Goal: Task Accomplishment & Management: Use online tool/utility

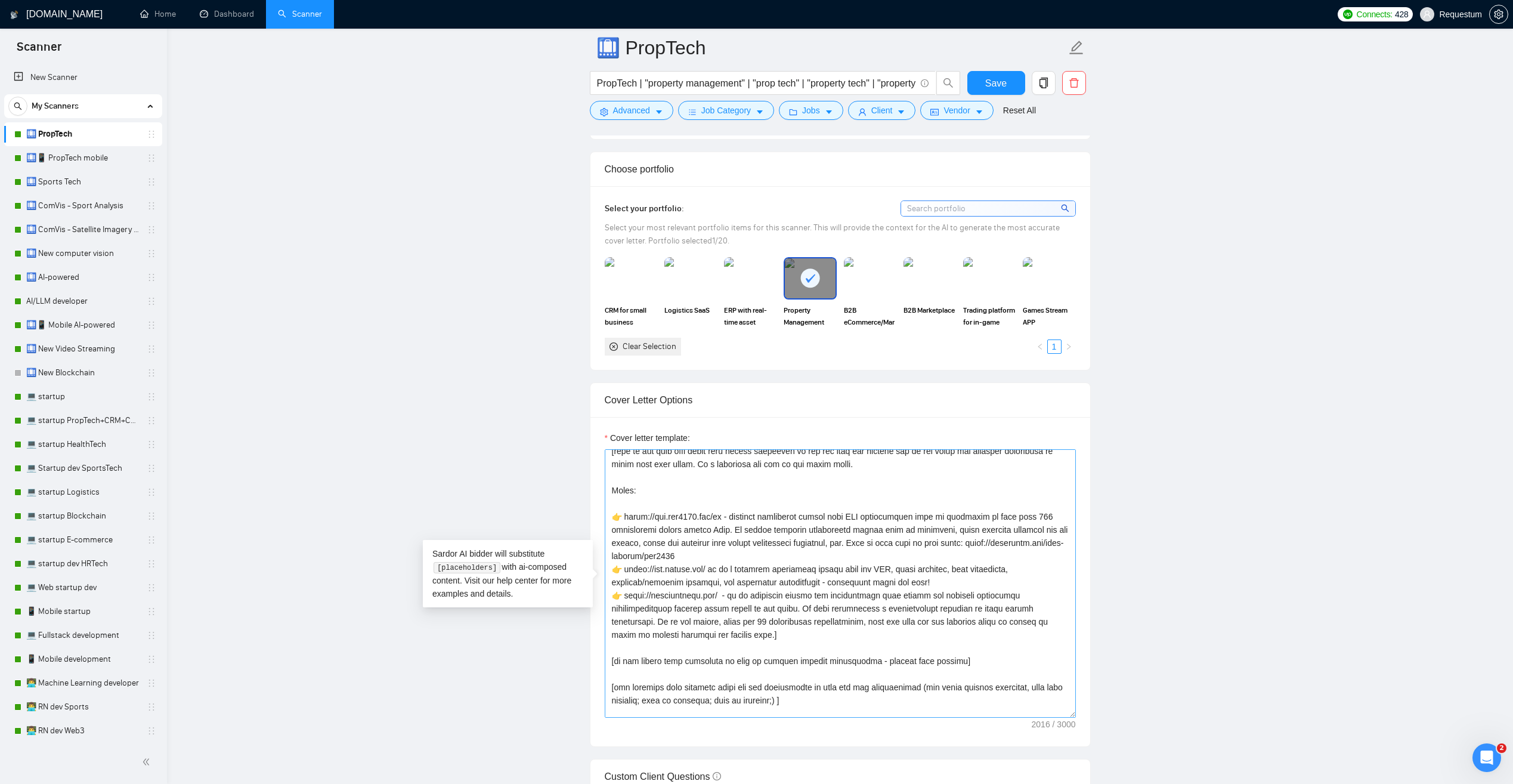
scroll to position [131, 0]
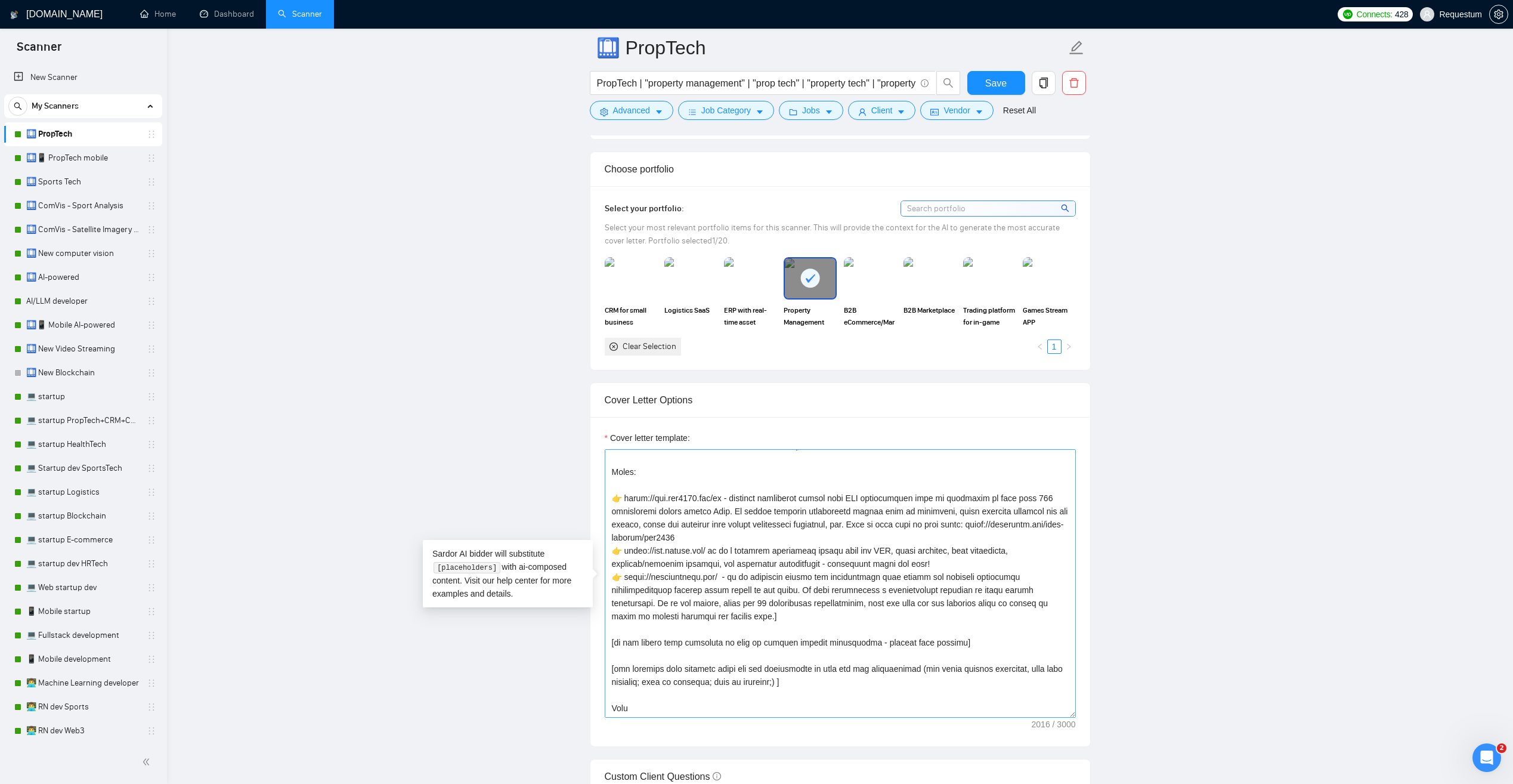
drag, startPoint x: 771, startPoint y: 684, endPoint x: 617, endPoint y: 673, distance: 154.4
click at [617, 673] on textarea "Cover letter template:" at bounding box center [840, 583] width 471 height 268
click at [769, 677] on textarea "Cover letter template:" at bounding box center [840, 583] width 471 height 268
drag, startPoint x: 765, startPoint y: 684, endPoint x: 615, endPoint y: 670, distance: 150.7
click at [615, 670] on textarea "Cover letter template:" at bounding box center [840, 583] width 471 height 268
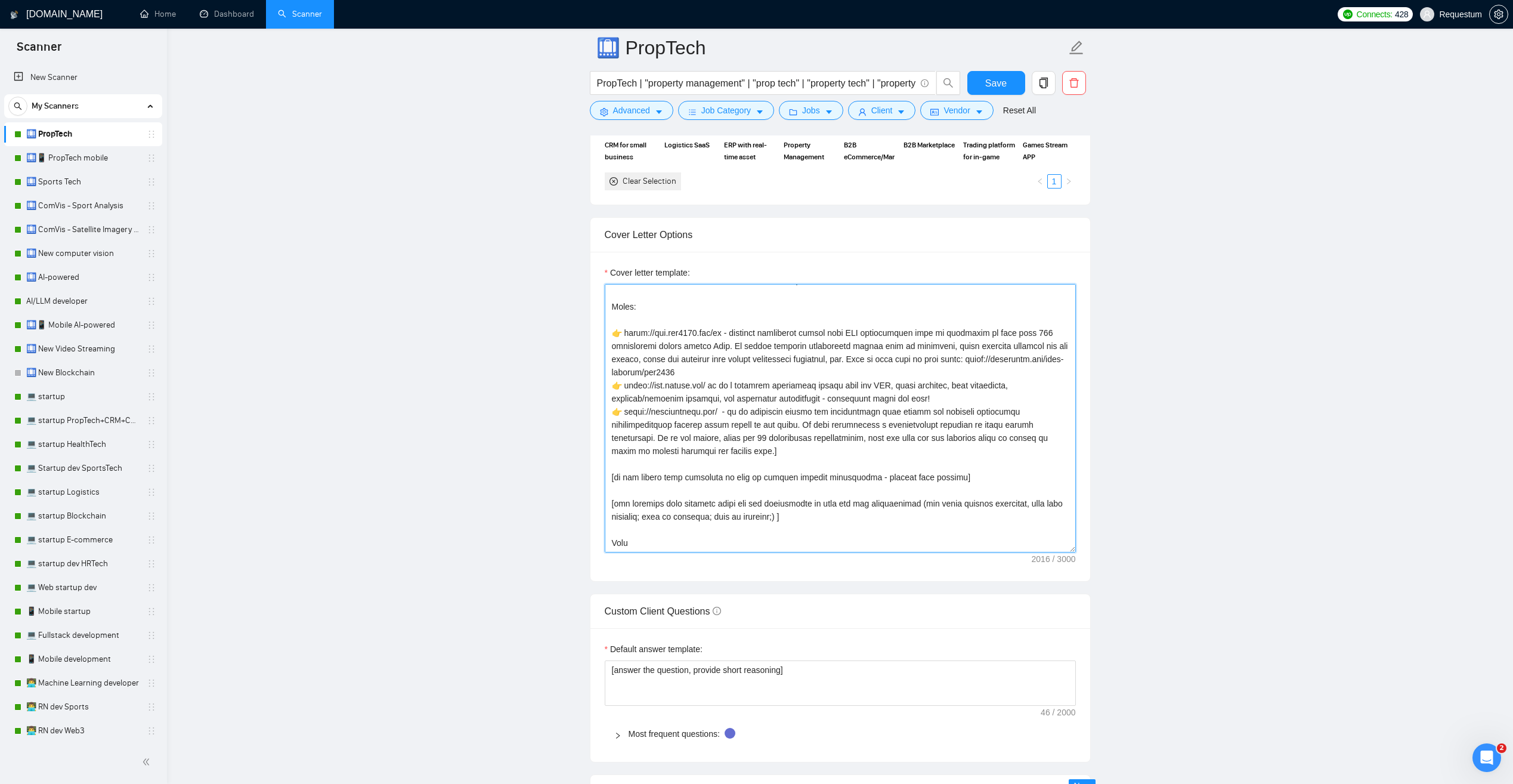
scroll to position [1193, 0]
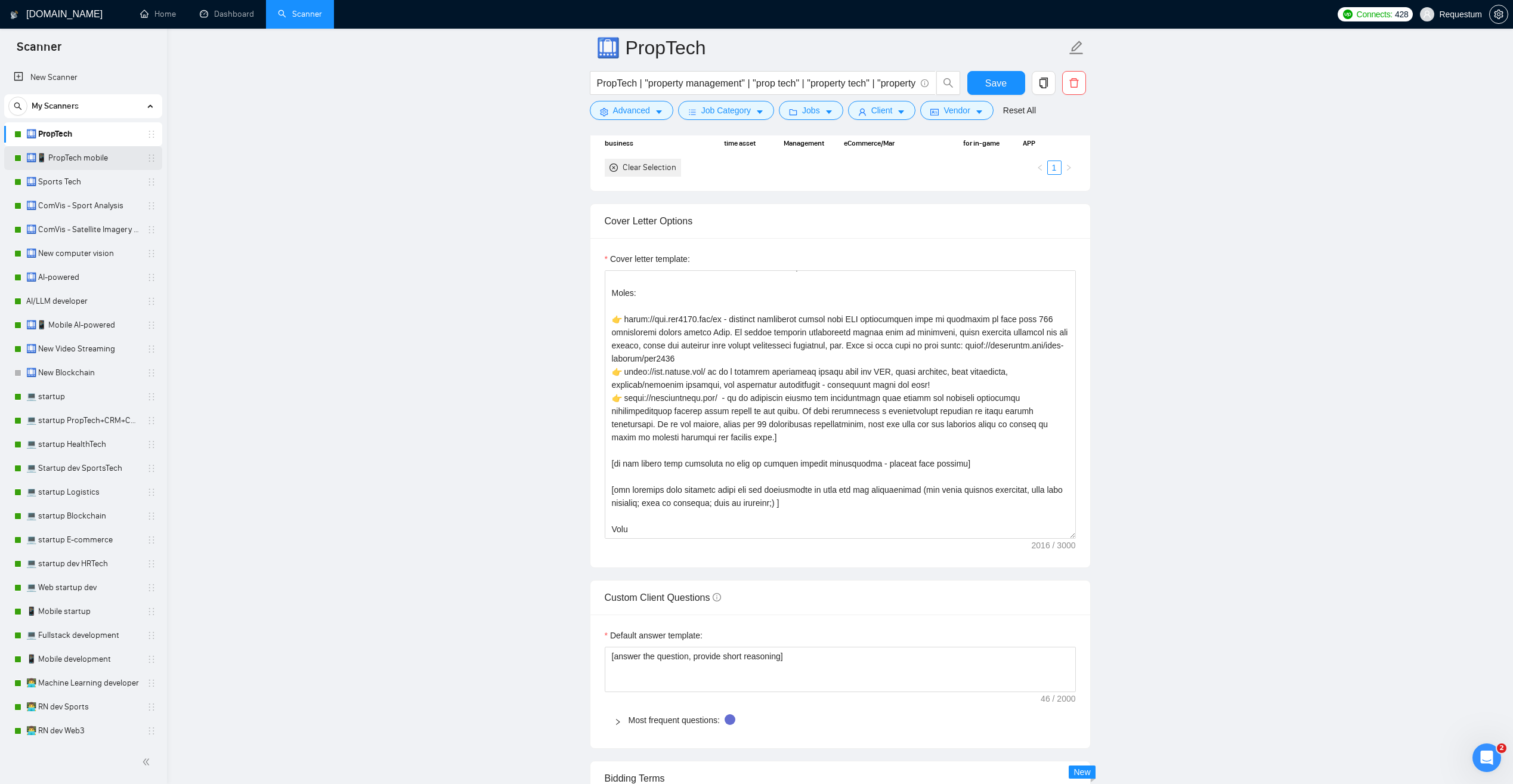
drag, startPoint x: 95, startPoint y: 160, endPoint x: 93, endPoint y: 165, distance: 5.4
click at [95, 160] on link "🛄📱 PropTech mobile" at bounding box center [83, 158] width 114 height 24
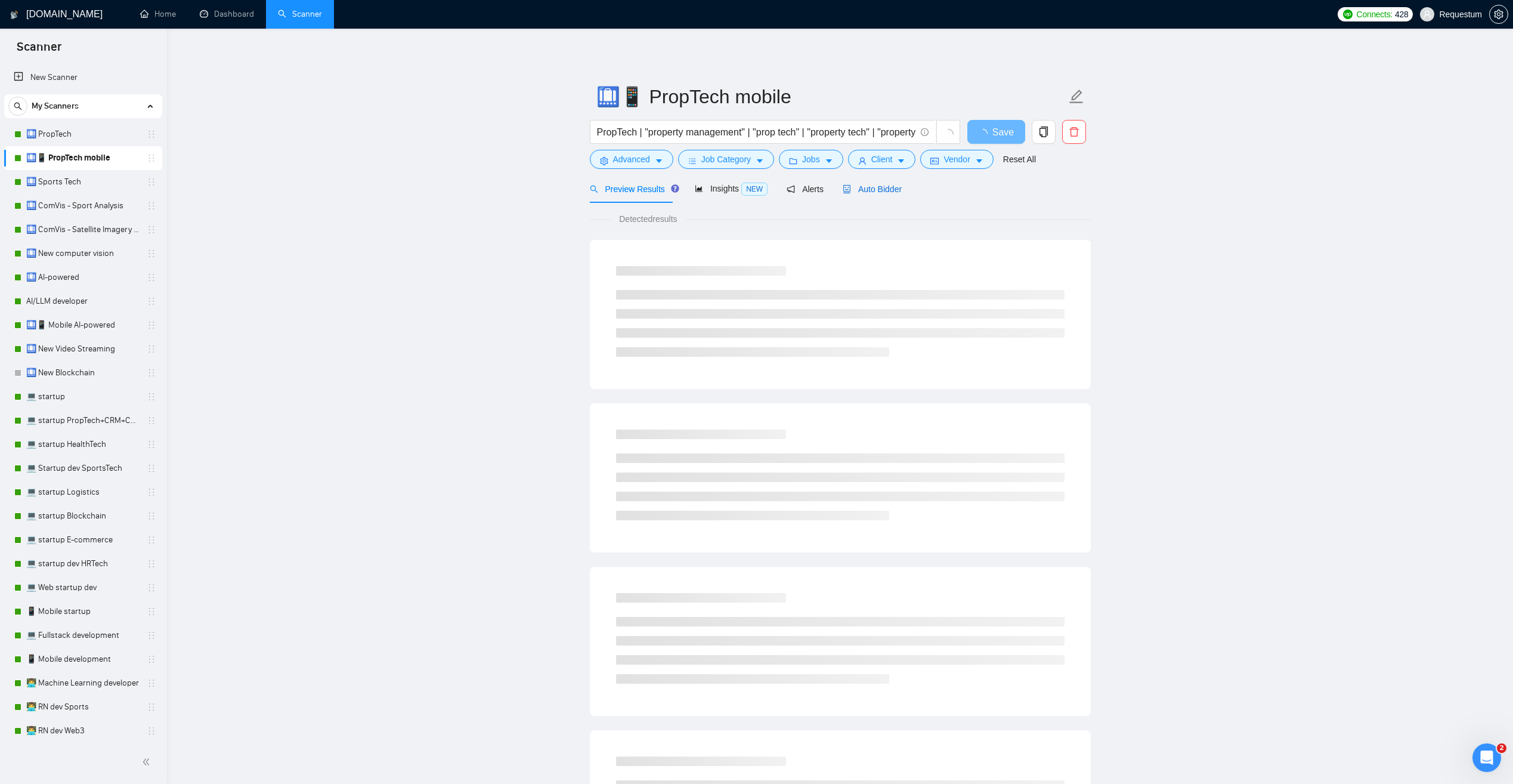
click at [858, 185] on span "Auto Bidder" at bounding box center [872, 189] width 59 height 10
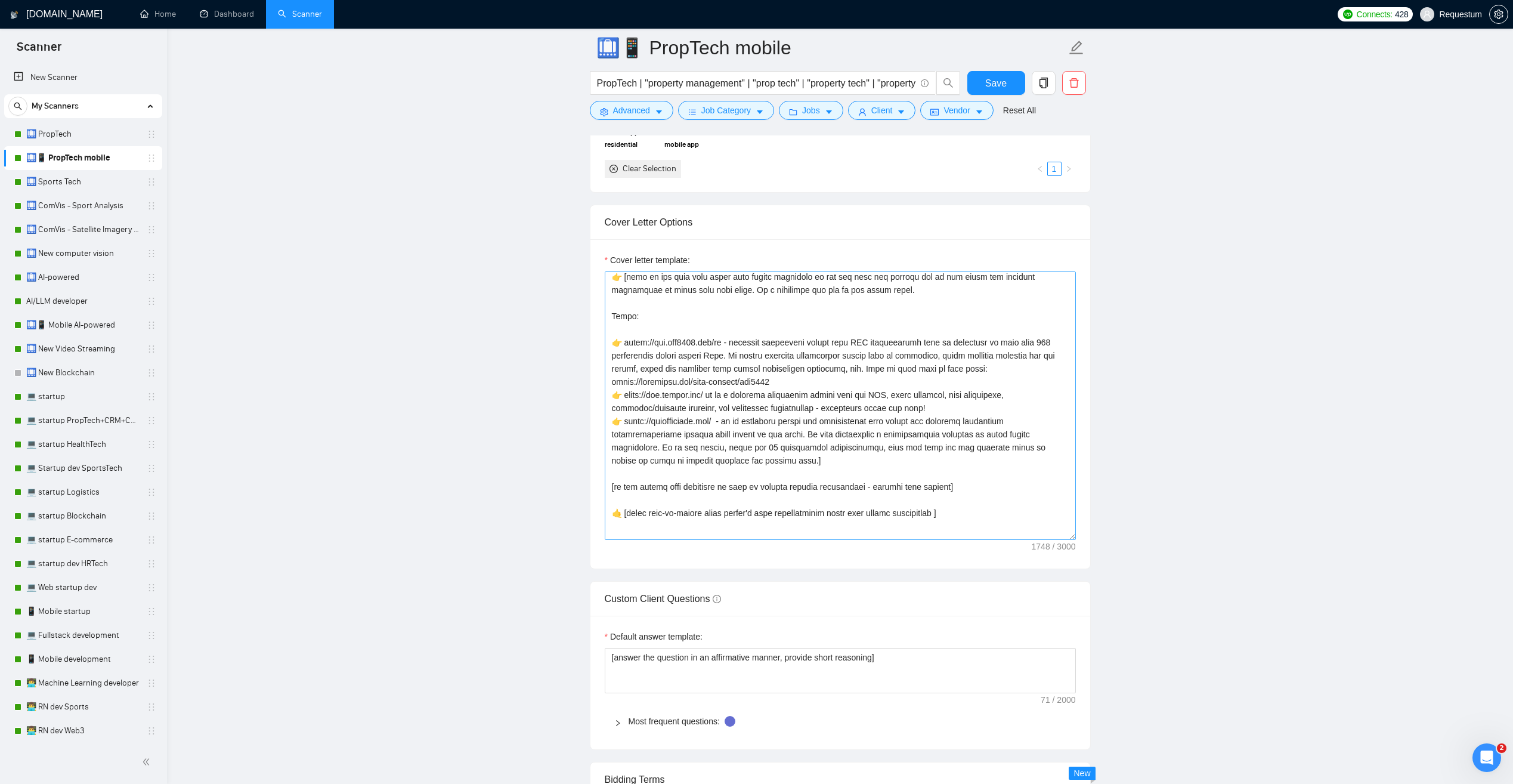
scroll to position [105, 0]
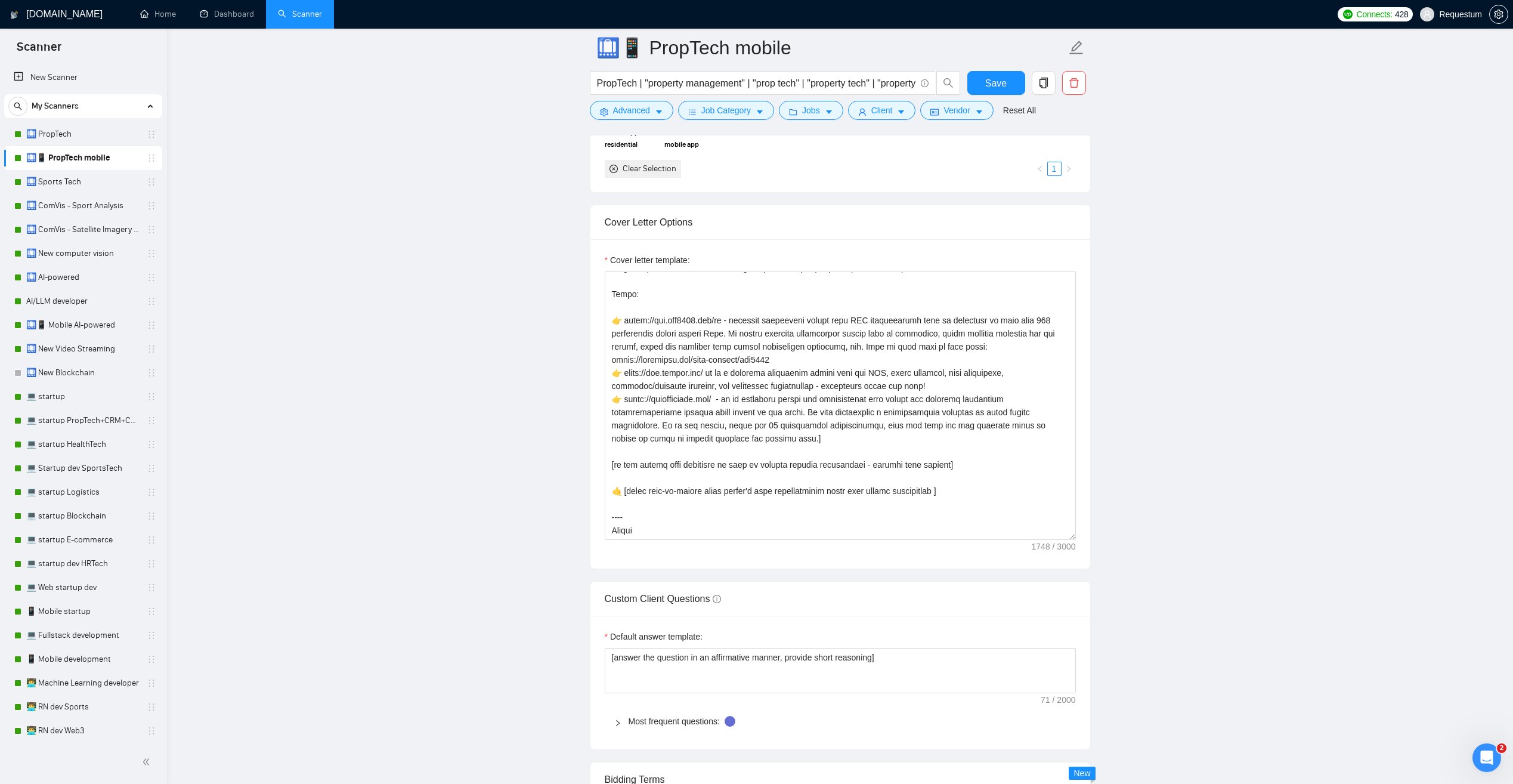
drag, startPoint x: 102, startPoint y: 300, endPoint x: 184, endPoint y: 311, distance: 82.7
click at [102, 300] on link "AI/LLM developer" at bounding box center [83, 301] width 114 height 24
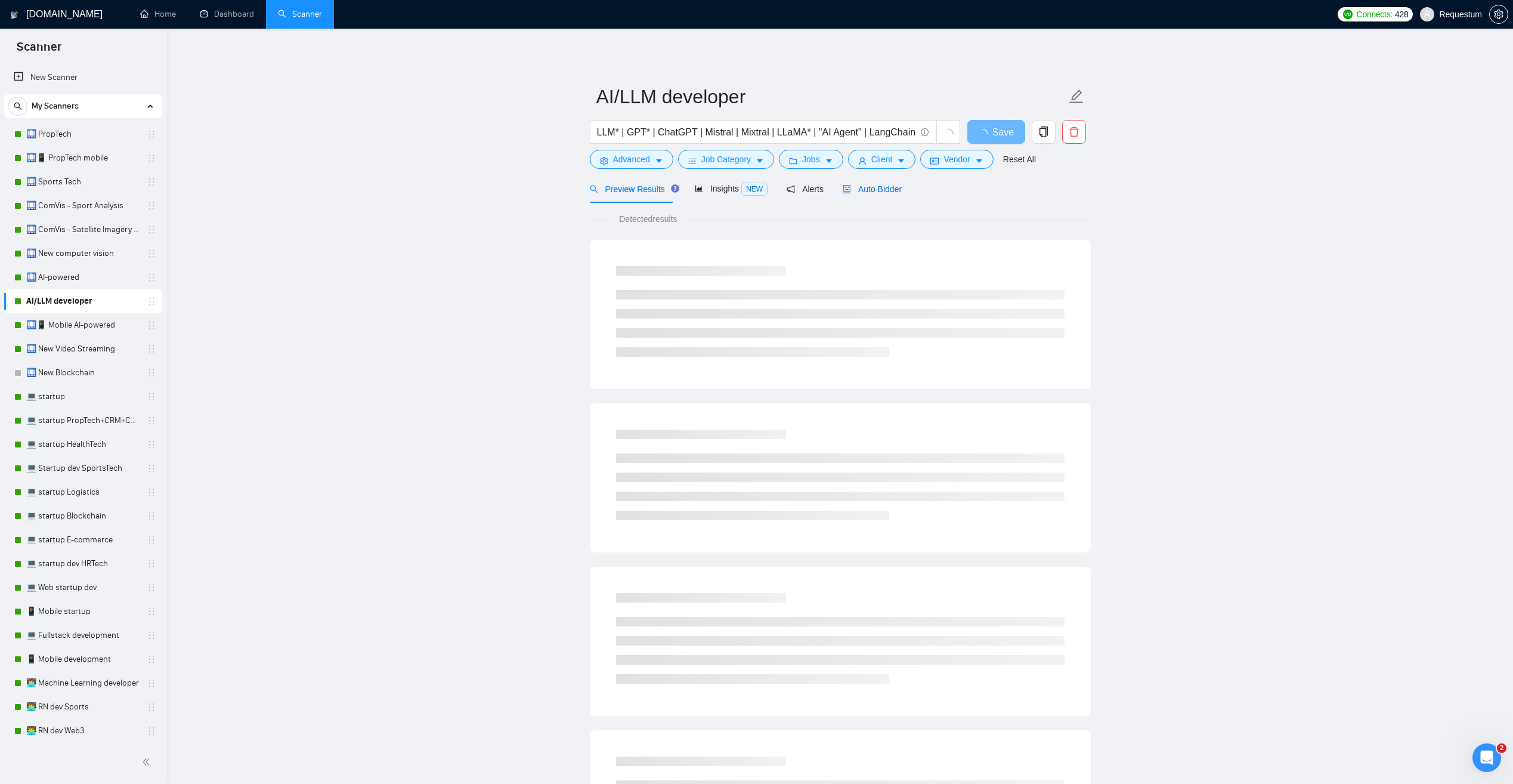
click at [867, 192] on span "Auto Bidder" at bounding box center [872, 189] width 59 height 10
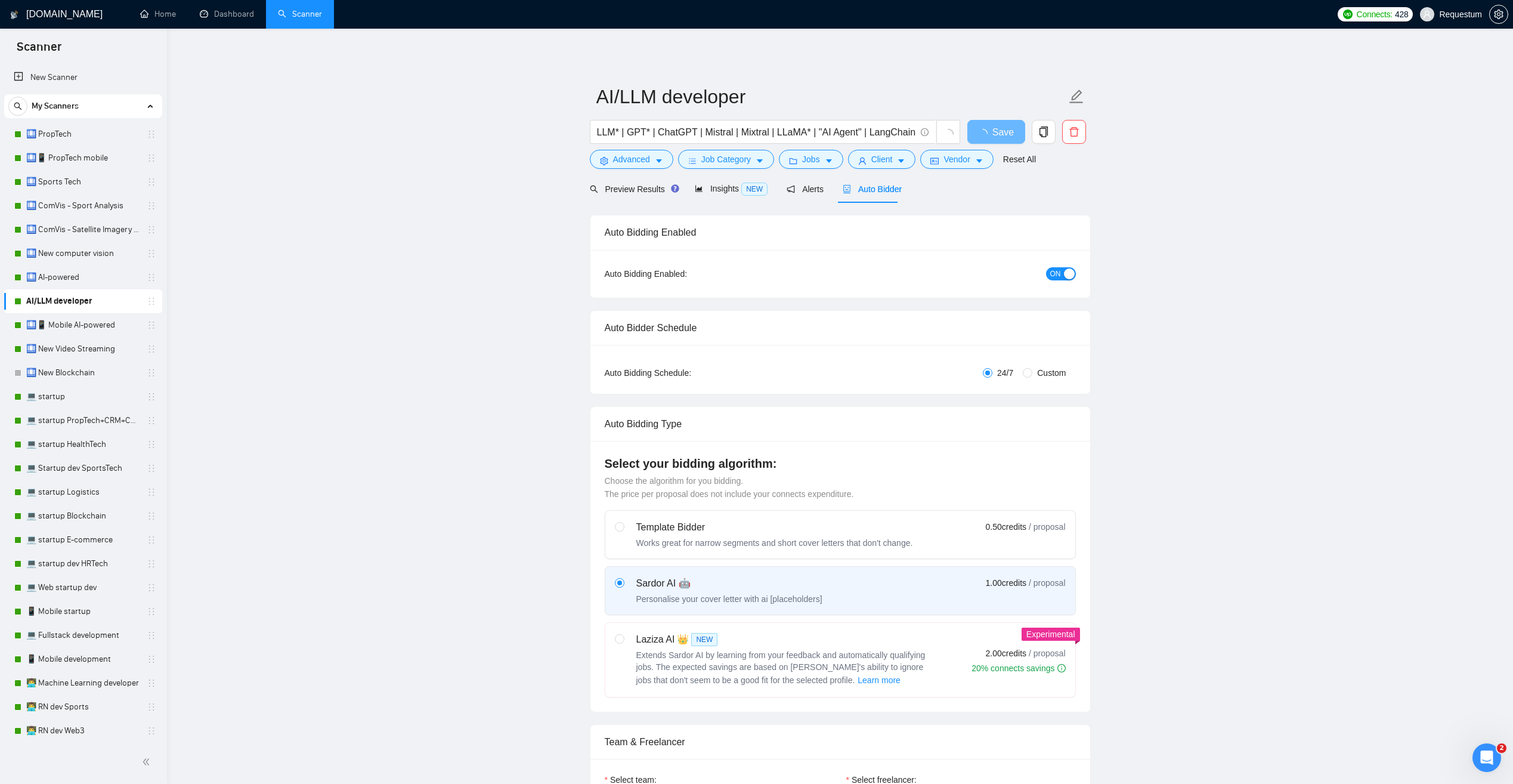
checkbox input "true"
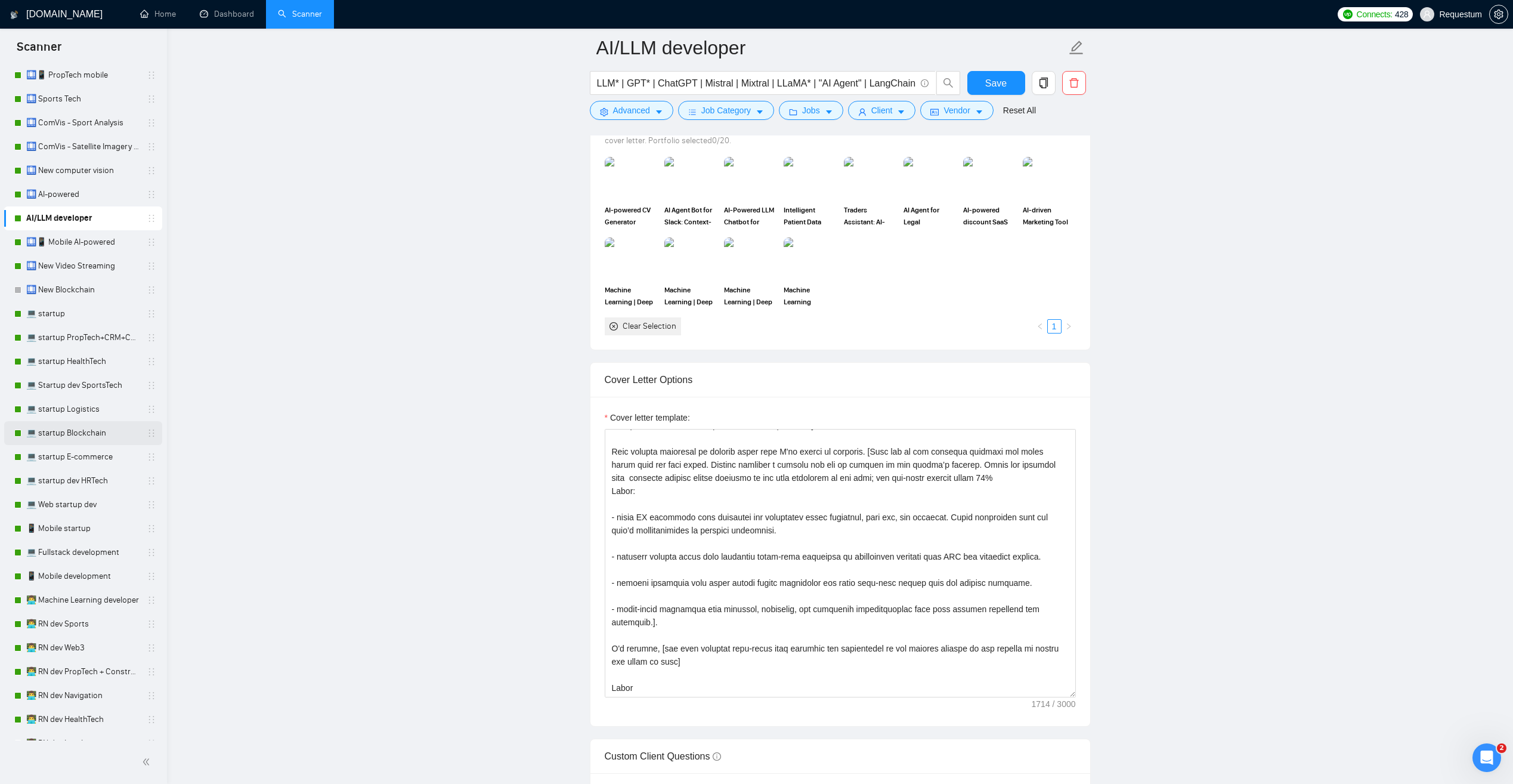
scroll to position [119, 0]
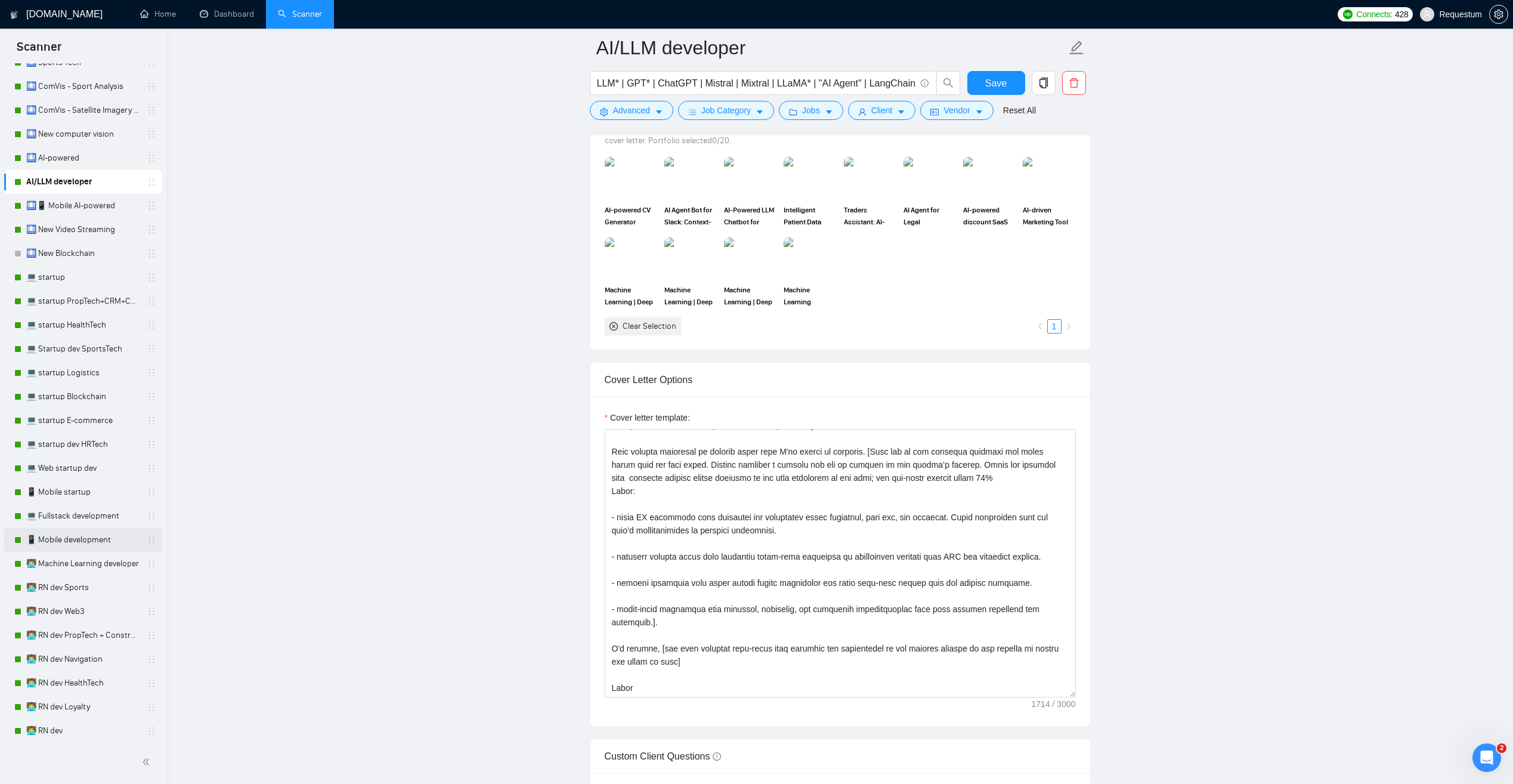
click at [113, 542] on link "📱 Mobile development" at bounding box center [83, 539] width 114 height 24
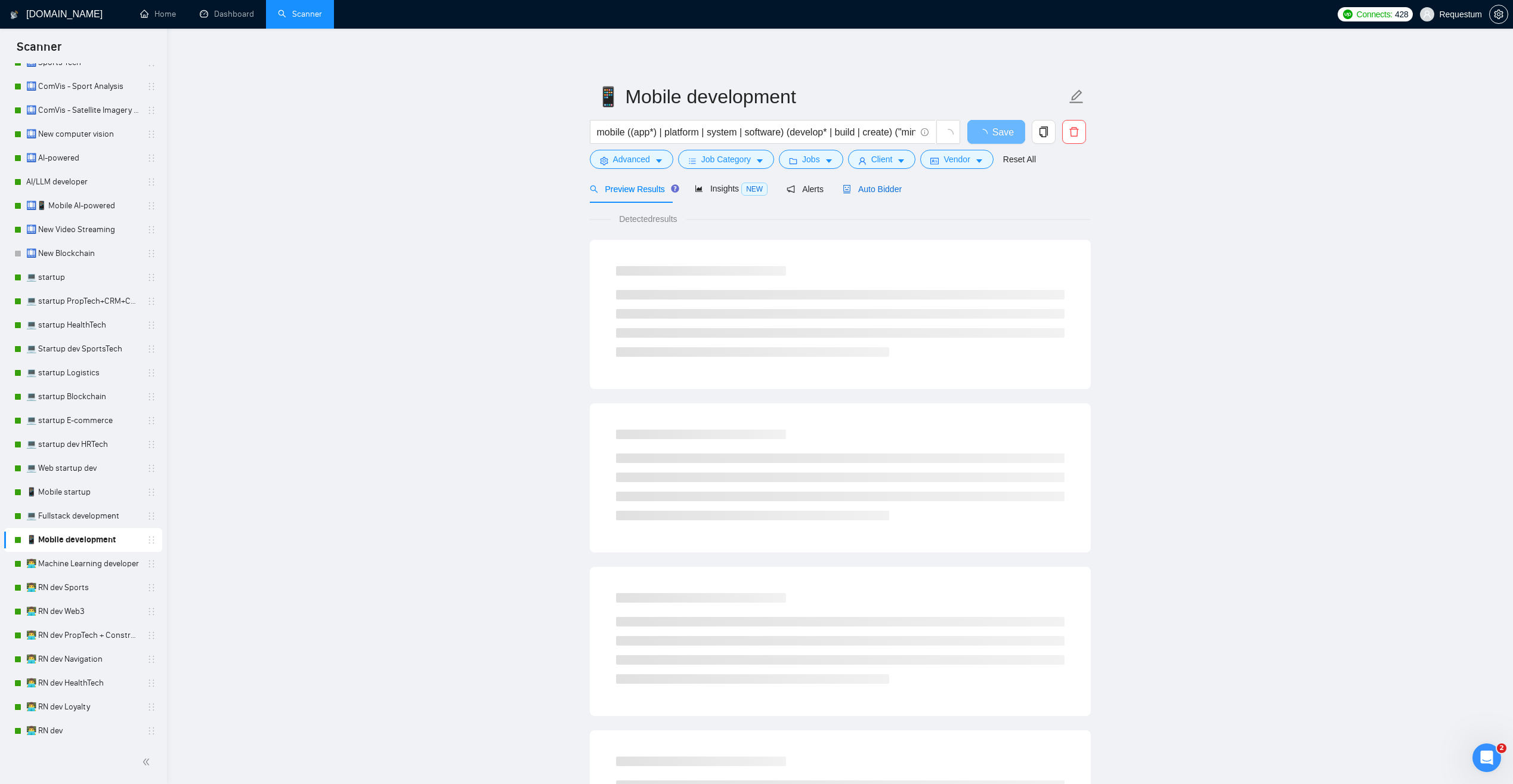
click at [880, 194] on span "Auto Bidder" at bounding box center [872, 189] width 59 height 10
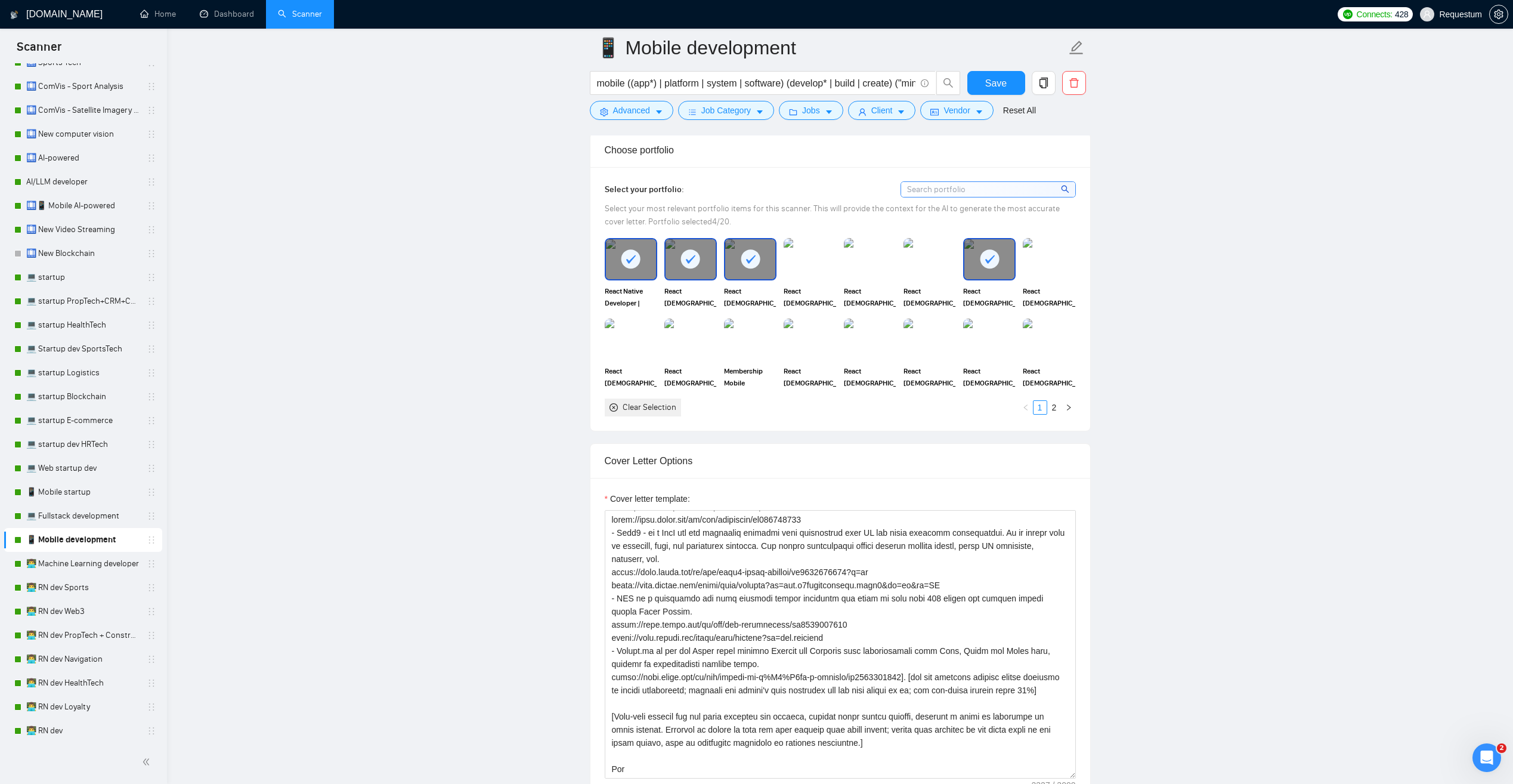
scroll to position [1074, 0]
